Goal: Find specific page/section: Find specific page/section

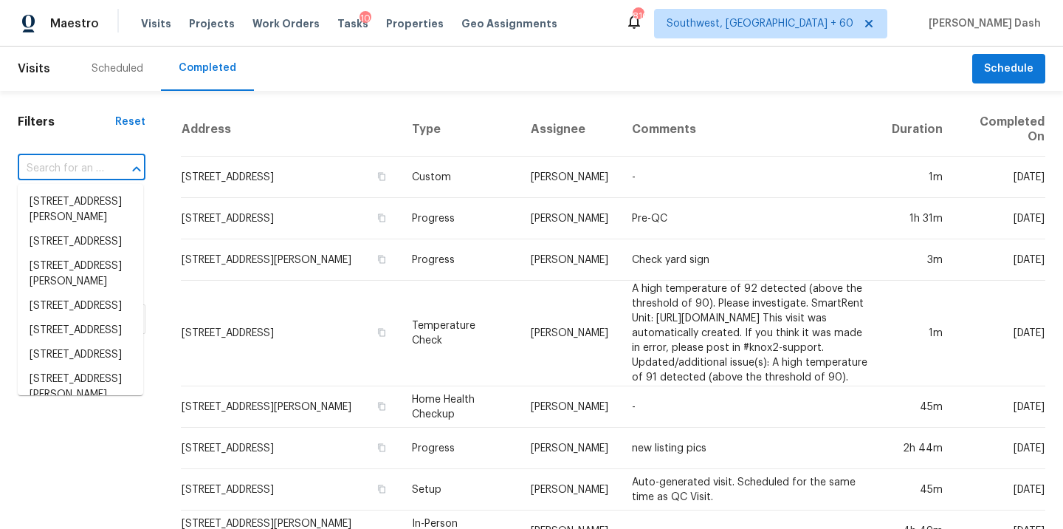
click at [83, 157] on input "text" at bounding box center [61, 168] width 86 height 23
paste input "[STREET_ADDRESS]"
type input "[STREET_ADDRESS]"
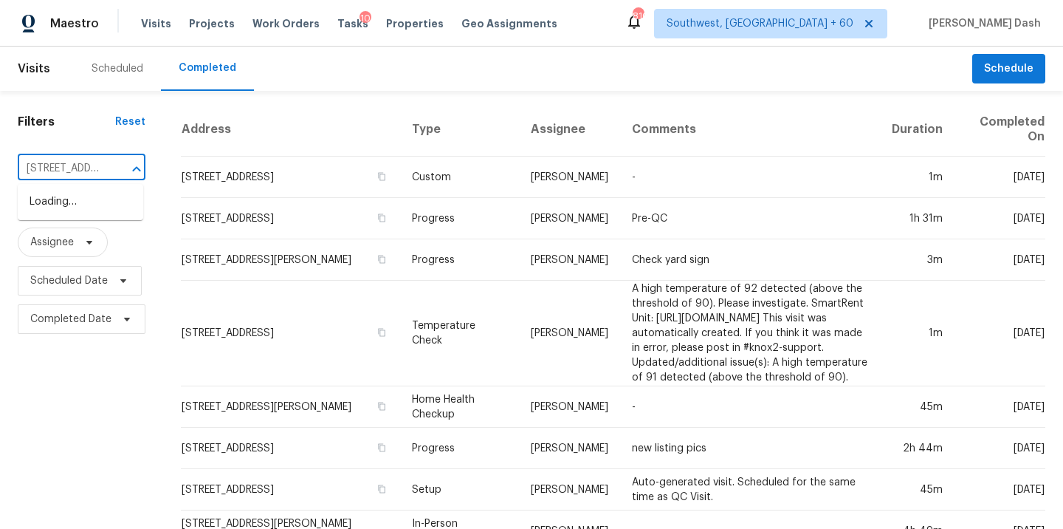
scroll to position [0, 152]
click at [97, 202] on li "[STREET_ADDRESS]" at bounding box center [81, 202] width 126 height 24
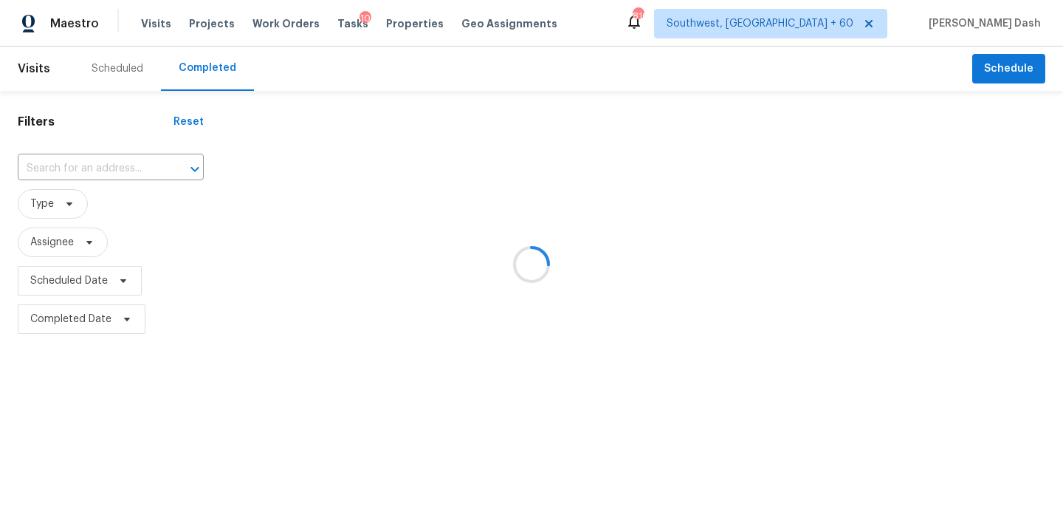
type input "[STREET_ADDRESS]"
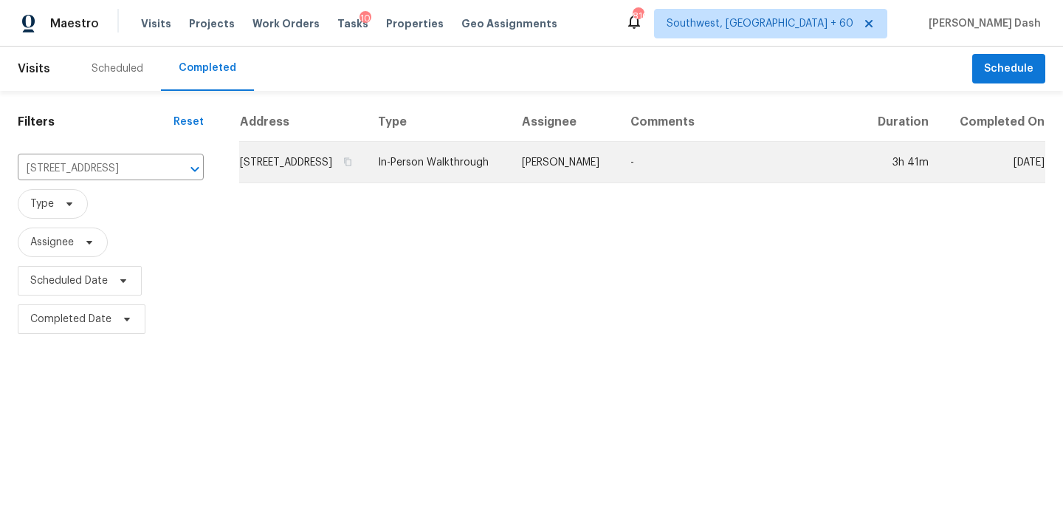
click at [486, 182] on td "In-Person Walkthrough" at bounding box center [438, 162] width 144 height 41
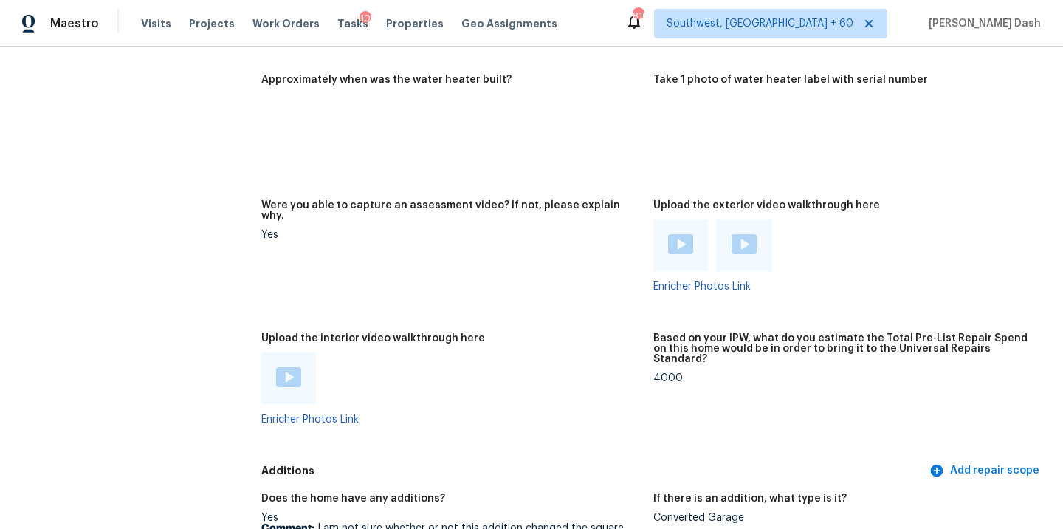
scroll to position [3277, 0]
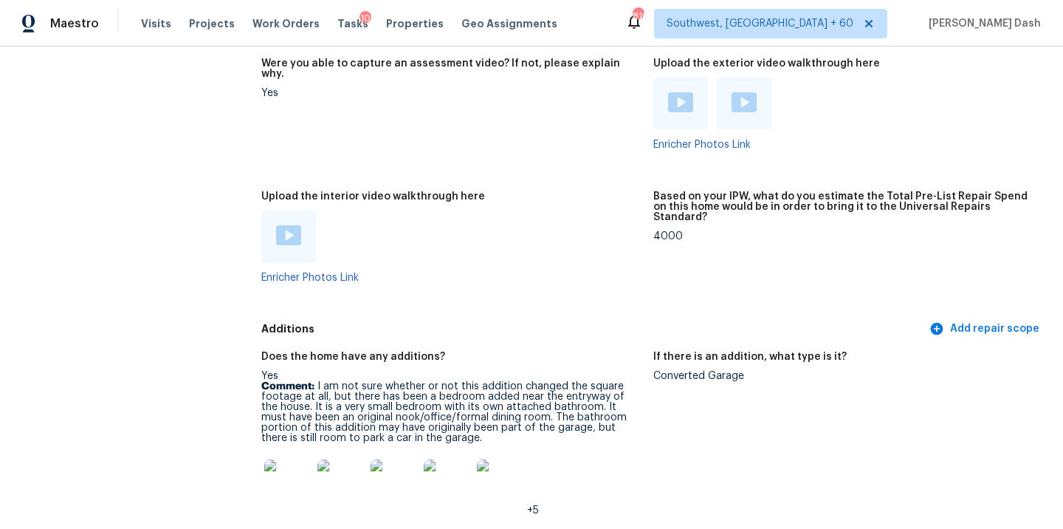
click at [278, 225] on img at bounding box center [288, 235] width 25 height 20
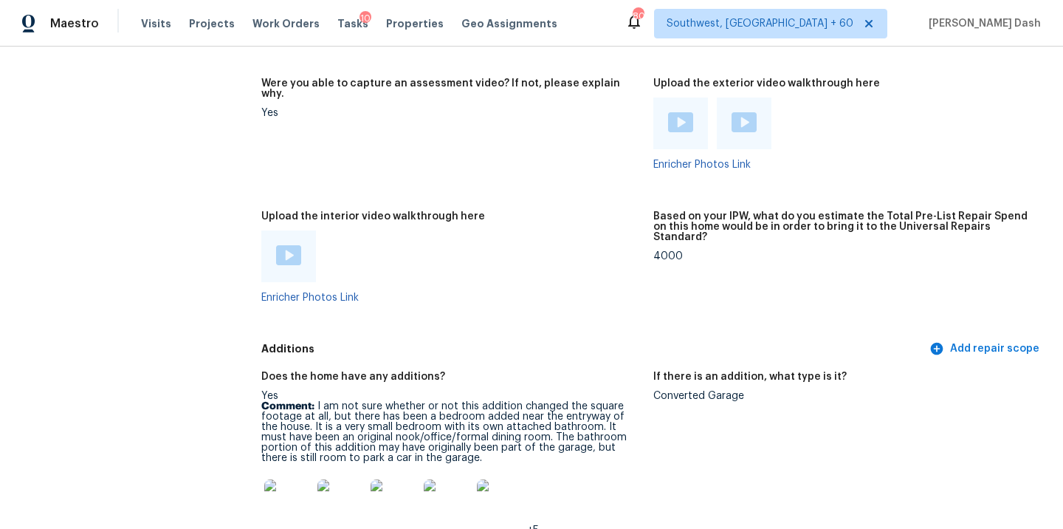
scroll to position [3332, 0]
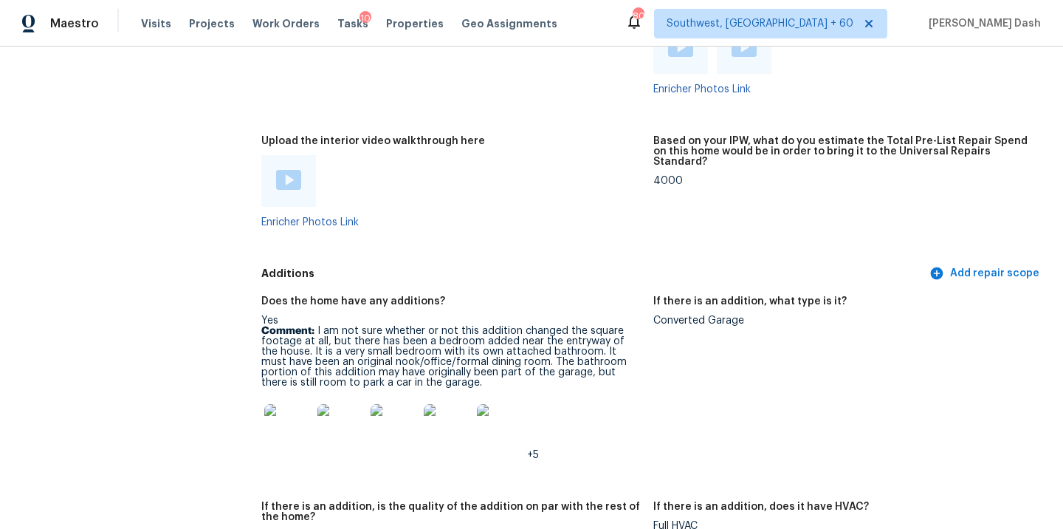
click at [287, 404] on img at bounding box center [287, 427] width 47 height 47
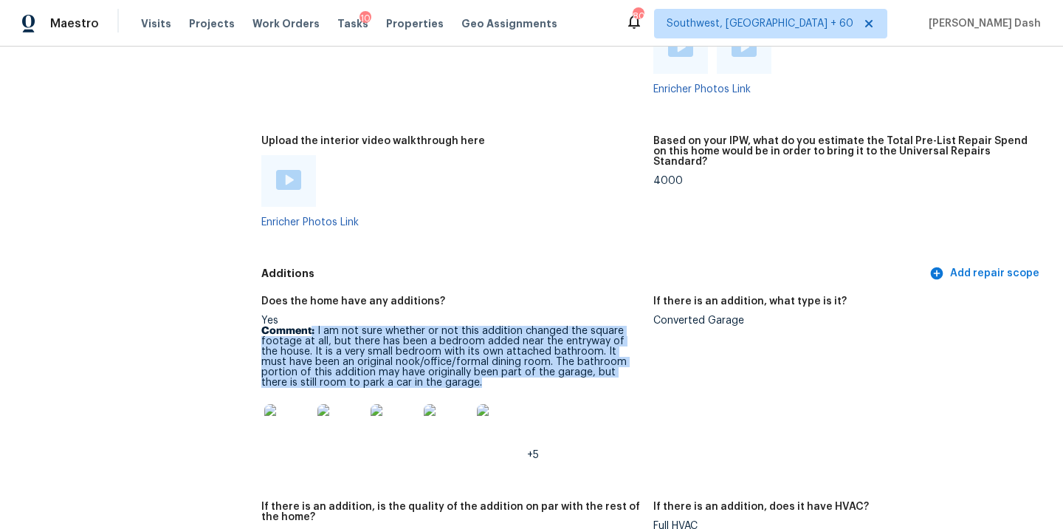
drag, startPoint x: 312, startPoint y: 306, endPoint x: 392, endPoint y: 364, distance: 99.0
click at [392, 364] on p "Comment: I am not sure whether or not this addition changed the square footage …" at bounding box center [451, 357] width 380 height 62
copy p ": I am not sure whether or not this addition changed the square footage at all,…"
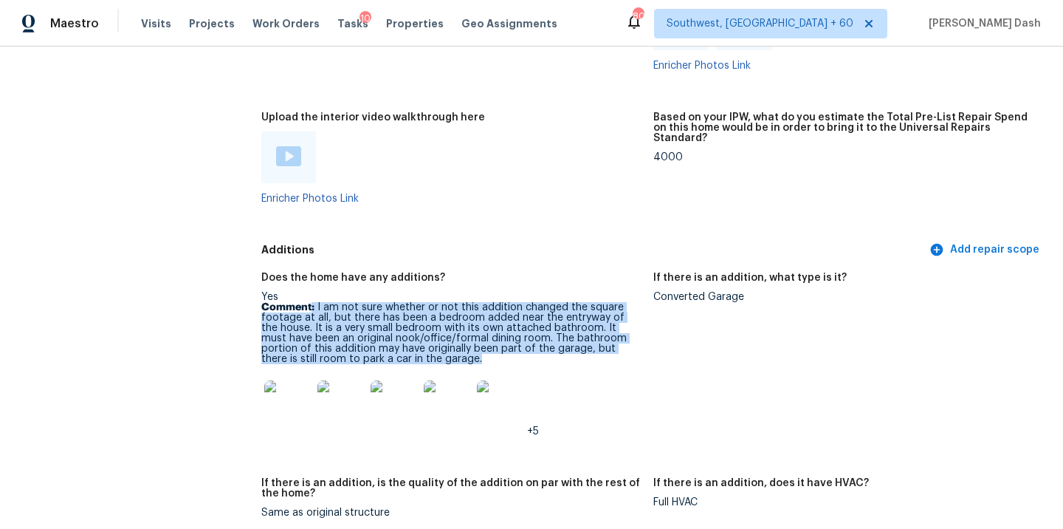
scroll to position [3315, 0]
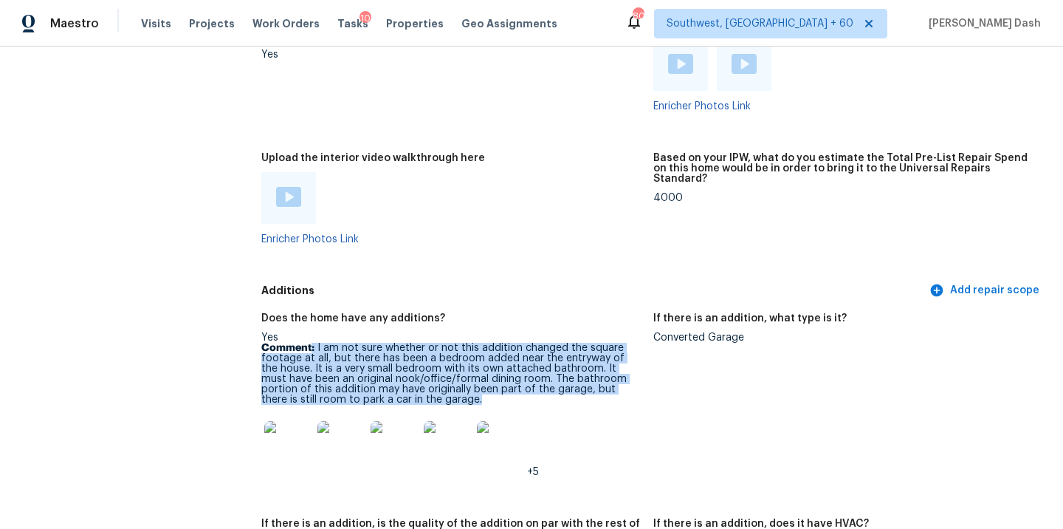
click at [286, 187] on img at bounding box center [288, 197] width 25 height 20
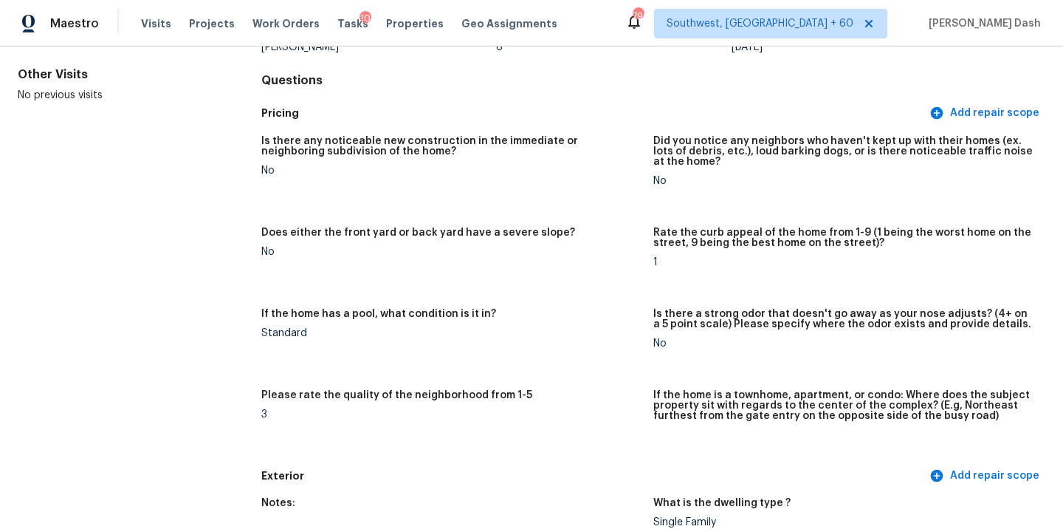
scroll to position [0, 0]
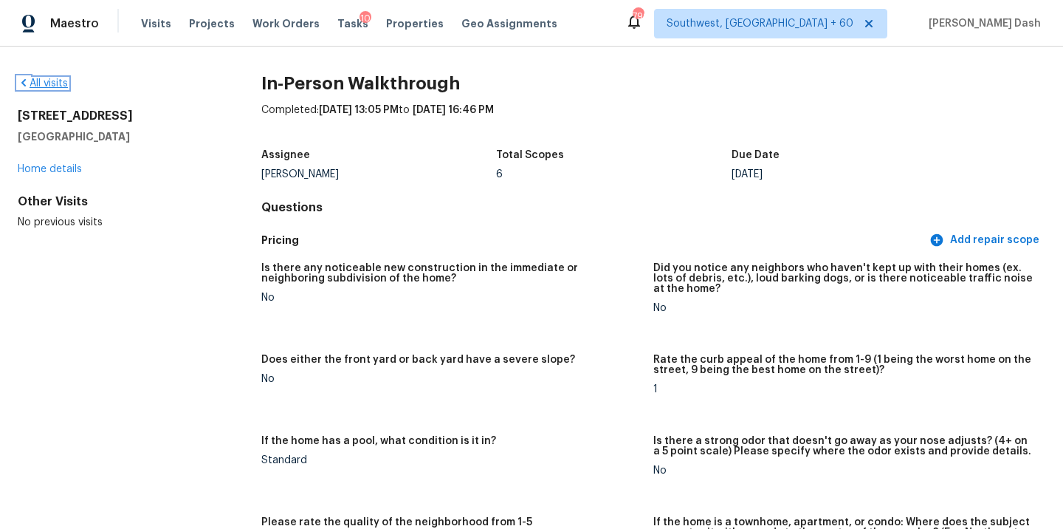
click at [60, 83] on link "All visits" at bounding box center [43, 83] width 50 height 10
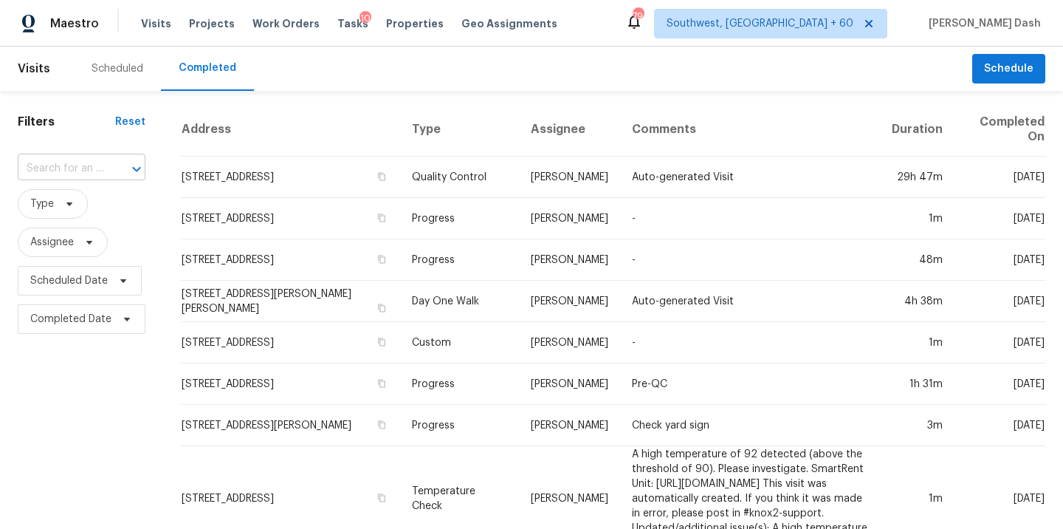
click at [107, 166] on div at bounding box center [126, 169] width 38 height 21
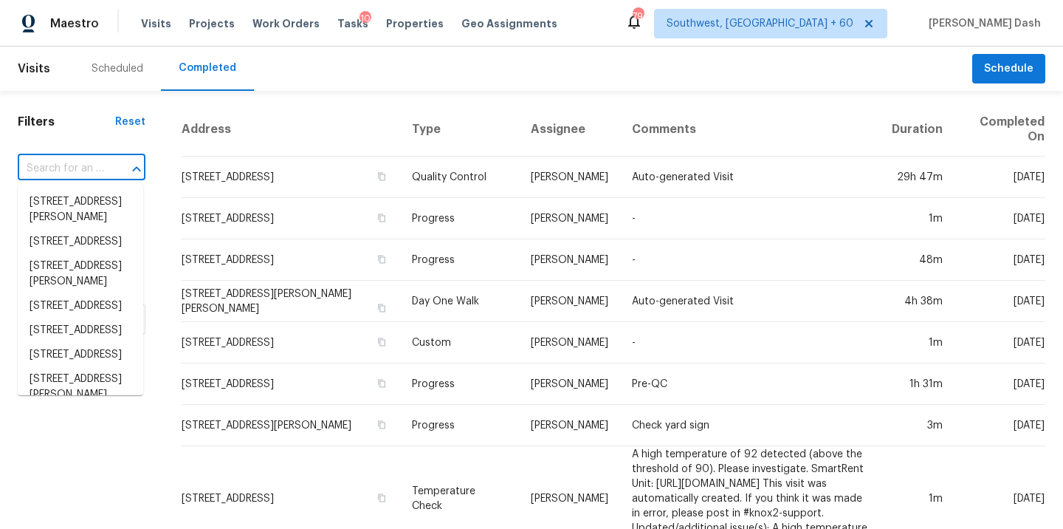
paste input "[STREET_ADDRESS][PERSON_NAME]"
type input "[STREET_ADDRESS][PERSON_NAME]"
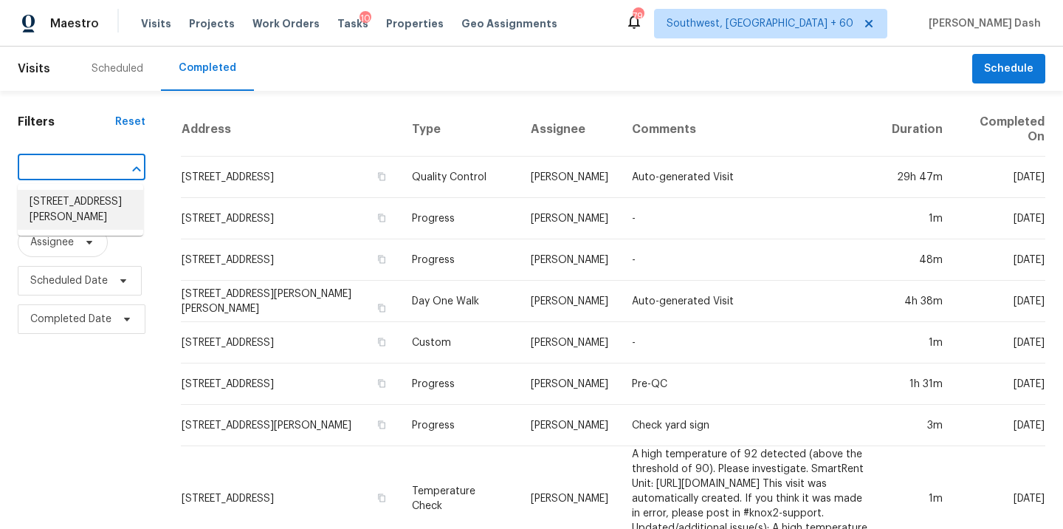
click at [95, 203] on li "[STREET_ADDRESS][PERSON_NAME]" at bounding box center [81, 210] width 126 height 40
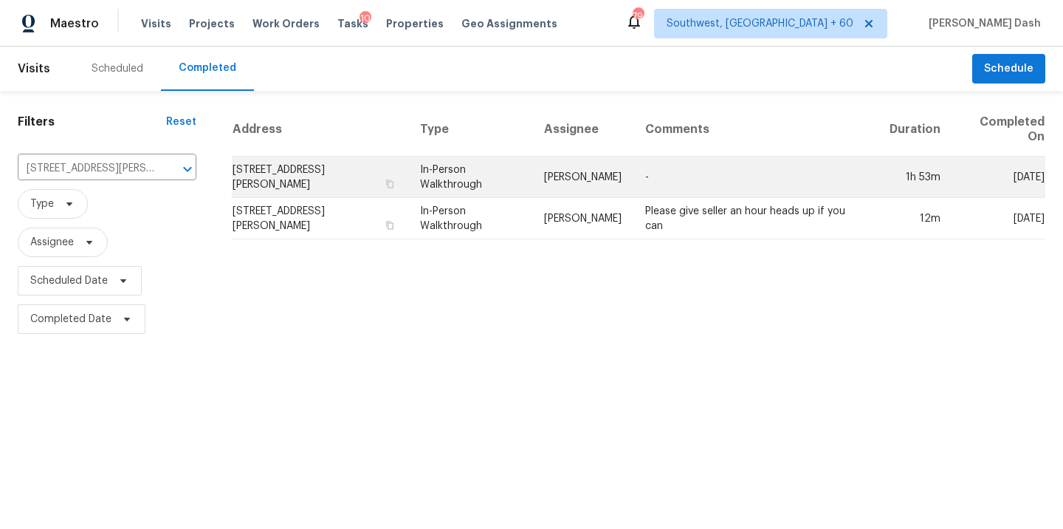
click at [568, 189] on td "[PERSON_NAME]" at bounding box center [582, 177] width 101 height 41
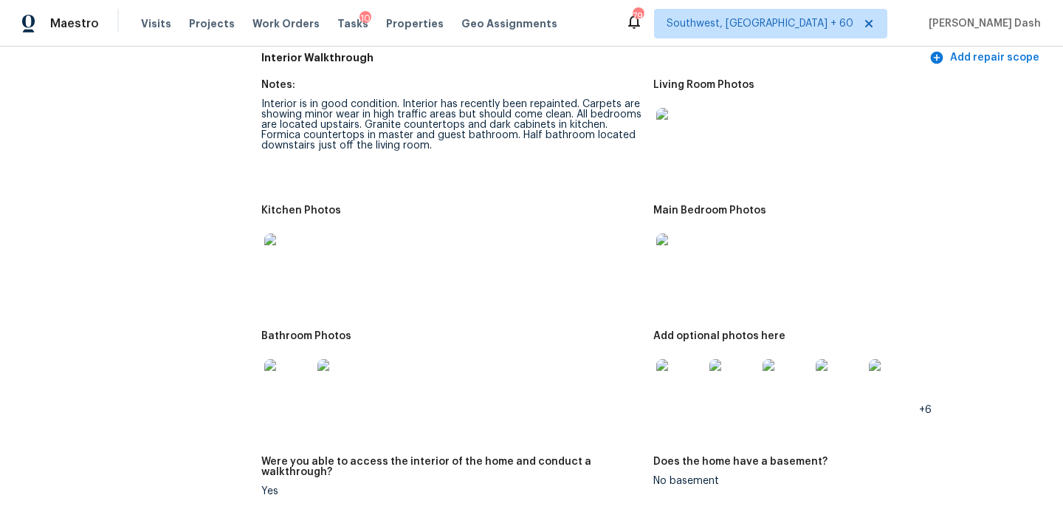
scroll to position [1820, 0]
